Goal: Transaction & Acquisition: Purchase product/service

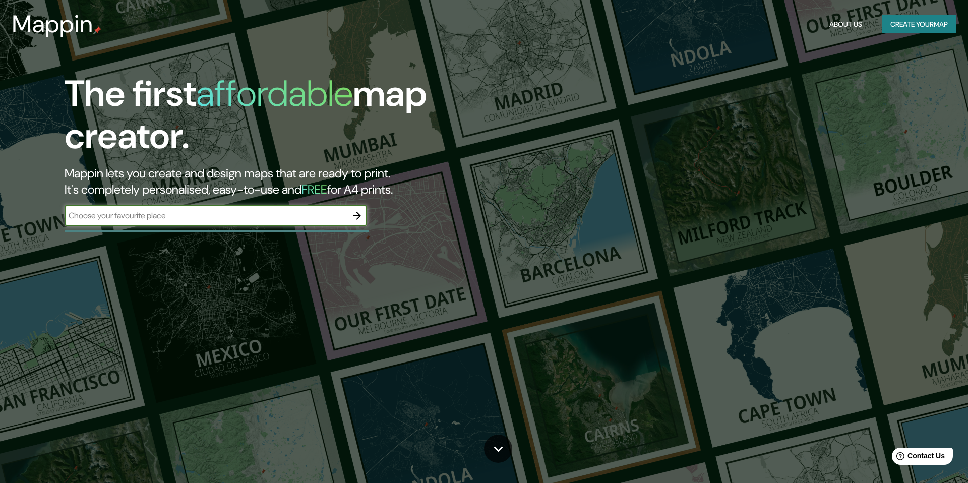
click at [307, 222] on div "​" at bounding box center [216, 216] width 302 height 20
type input "[GEOGRAPHIC_DATA]"
click at [348, 217] on button "button" at bounding box center [357, 216] width 20 height 20
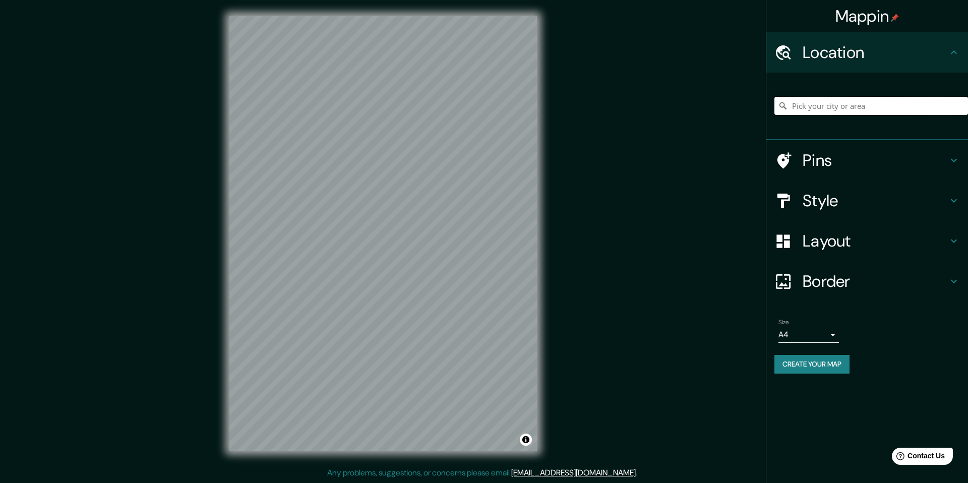
click at [860, 108] on input "Pick your city or area" at bounding box center [871, 106] width 194 height 18
drag, startPoint x: 883, startPoint y: 104, endPoint x: 931, endPoint y: 103, distance: 48.4
click at [886, 104] on input "[GEOGRAPHIC_DATA], [GEOGRAPHIC_DATA][PERSON_NAME], [GEOGRAPHIC_DATA]" at bounding box center [871, 106] width 194 height 18
drag, startPoint x: 932, startPoint y: 104, endPoint x: 839, endPoint y: 106, distance: 93.3
click at [832, 106] on input "[GEOGRAPHIC_DATA], [GEOGRAPHIC_DATA][PERSON_NAME], [GEOGRAPHIC_DATA]" at bounding box center [871, 106] width 194 height 18
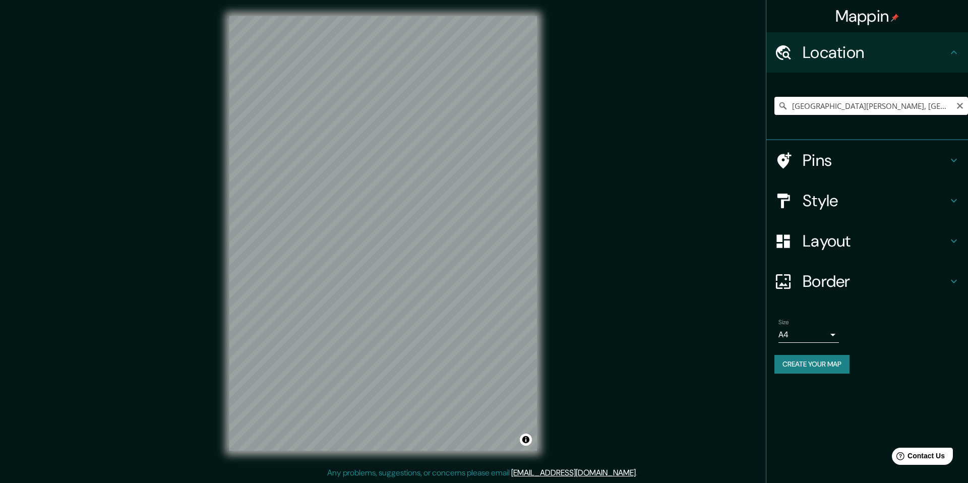
click at [865, 105] on input "[GEOGRAPHIC_DATA][PERSON_NAME], [GEOGRAPHIC_DATA]" at bounding box center [871, 106] width 194 height 18
drag, startPoint x: 929, startPoint y: 108, endPoint x: 941, endPoint y: 107, distance: 11.1
click at [929, 108] on input "[GEOGRAPHIC_DATA][PERSON_NAME], [GEOGRAPHIC_DATA]" at bounding box center [871, 106] width 194 height 18
drag, startPoint x: 951, startPoint y: 107, endPoint x: 861, endPoint y: 108, distance: 90.2
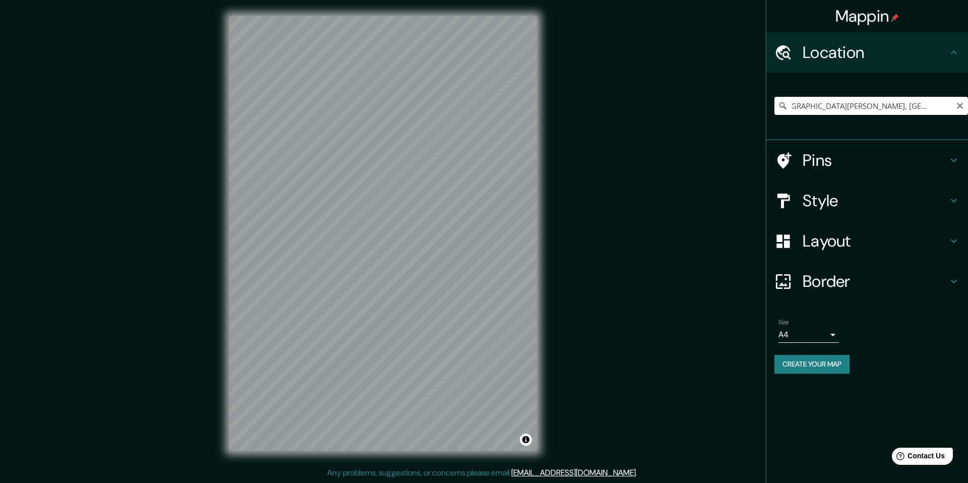
click at [839, 110] on input "[GEOGRAPHIC_DATA][PERSON_NAME], [GEOGRAPHIC_DATA]" at bounding box center [871, 106] width 194 height 18
drag, startPoint x: 951, startPoint y: 106, endPoint x: 845, endPoint y: 106, distance: 106.4
click at [845, 106] on input "[GEOGRAPHIC_DATA][PERSON_NAME], [GEOGRAPHIC_DATA]" at bounding box center [871, 106] width 194 height 18
click at [877, 107] on input "[GEOGRAPHIC_DATA][PERSON_NAME], [GEOGRAPHIC_DATA]" at bounding box center [871, 106] width 194 height 18
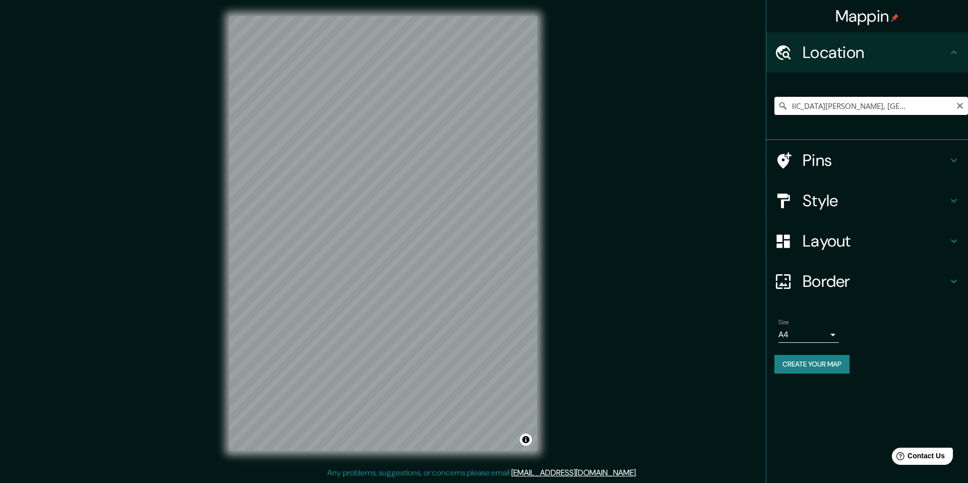
scroll to position [0, 90]
drag, startPoint x: 846, startPoint y: 105, endPoint x: 967, endPoint y: 102, distance: 121.5
click at [967, 102] on input "[GEOGRAPHIC_DATA][PERSON_NAME], [GEOGRAPHIC_DATA]" at bounding box center [871, 106] width 194 height 18
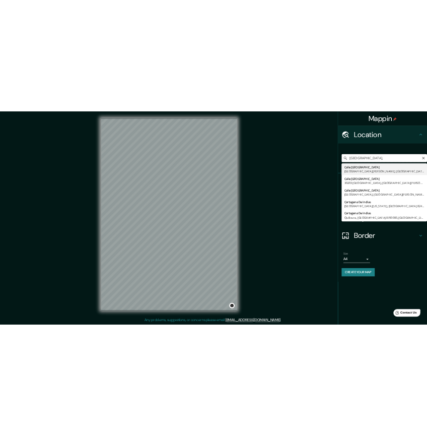
scroll to position [0, 0]
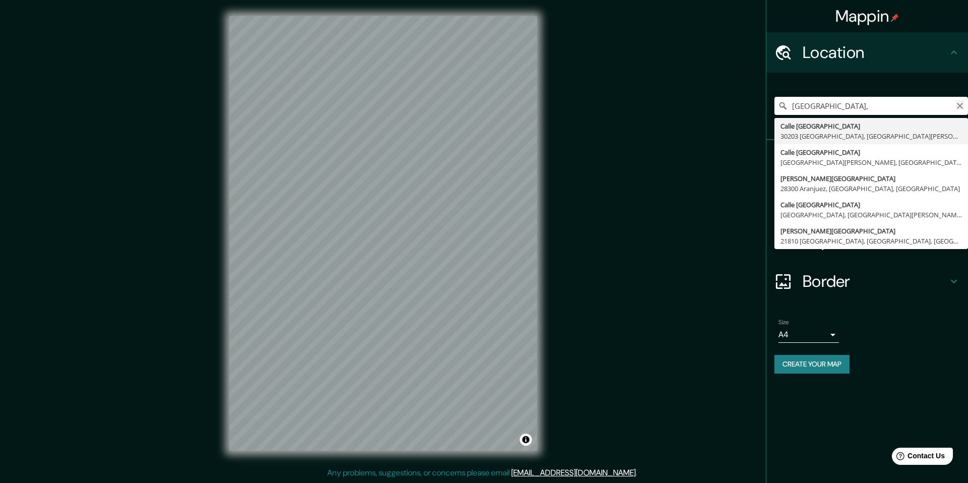
type input "[GEOGRAPHIC_DATA],"
click at [962, 106] on icon "Clear" at bounding box center [960, 106] width 8 height 8
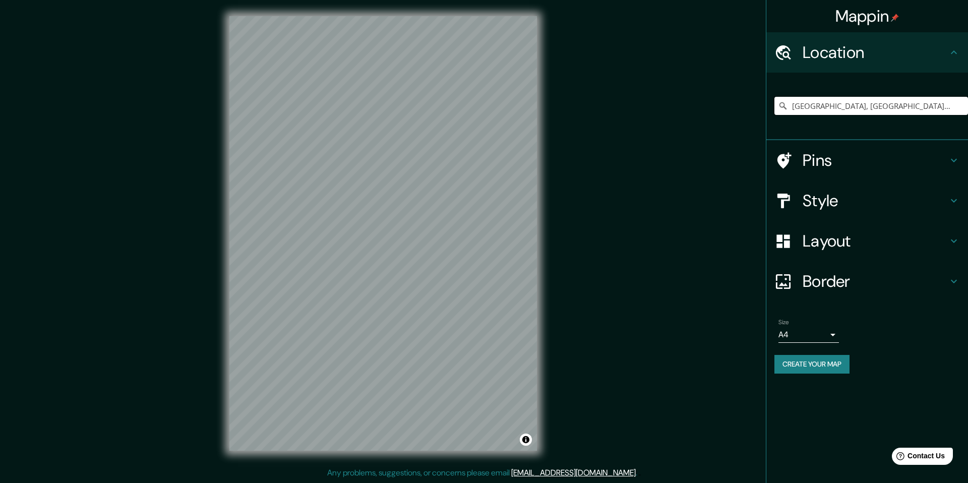
drag, startPoint x: 921, startPoint y: 109, endPoint x: 615, endPoint y: 105, distance: 306.0
click at [615, 105] on div "Mappin Location [GEOGRAPHIC_DATA], [GEOGRAPHIC_DATA], [GEOGRAPHIC_DATA] Pins St…" at bounding box center [484, 241] width 968 height 483
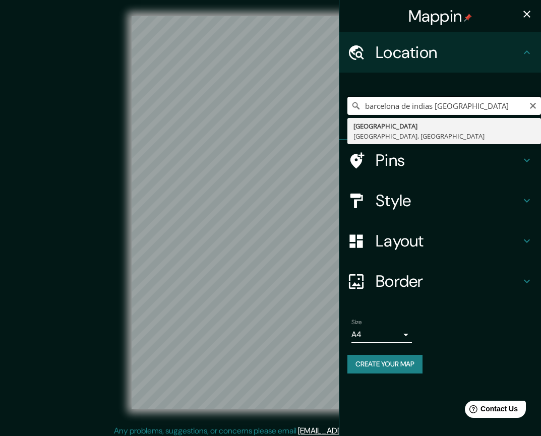
click at [470, 106] on input "barcelona de indias [GEOGRAPHIC_DATA]" at bounding box center [444, 106] width 194 height 18
type input "barcelona de indias [GEOGRAPHIC_DATA]"
